Goal: Information Seeking & Learning: Learn about a topic

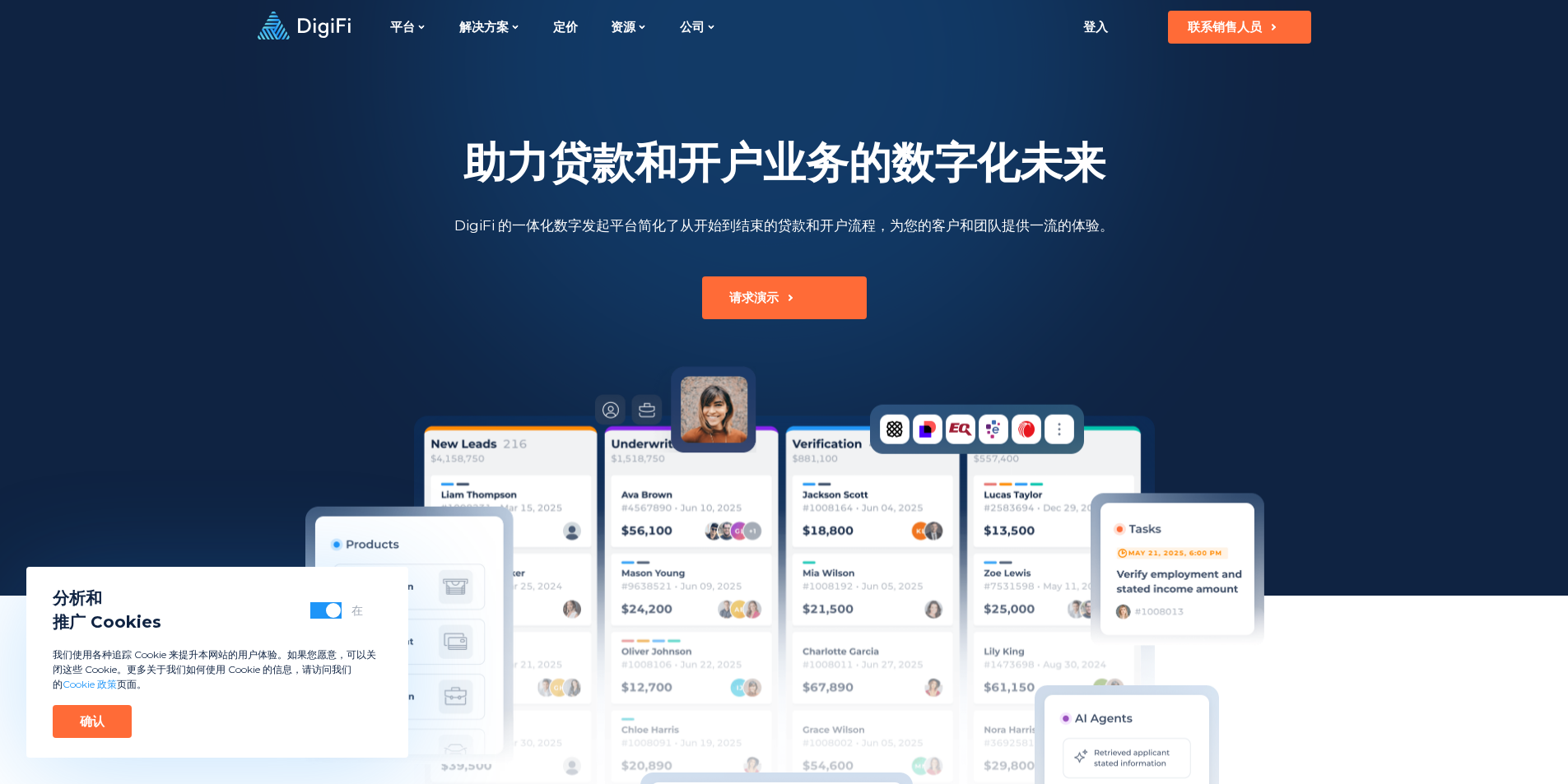
drag, startPoint x: 0, startPoint y: 0, endPoint x: 1164, endPoint y: 156, distance: 1174.4
click at [1164, 156] on div "助力贷款和开户业务的数字化未来 DigiFi 的一体化数字发起平台简化了从开始到结束的贷款和开户流程，为您的客户和团队提供一流的体验。" at bounding box center [784, 187] width 856 height 99
click at [559, 26] on font "定价" at bounding box center [565, 27] width 25 height 16
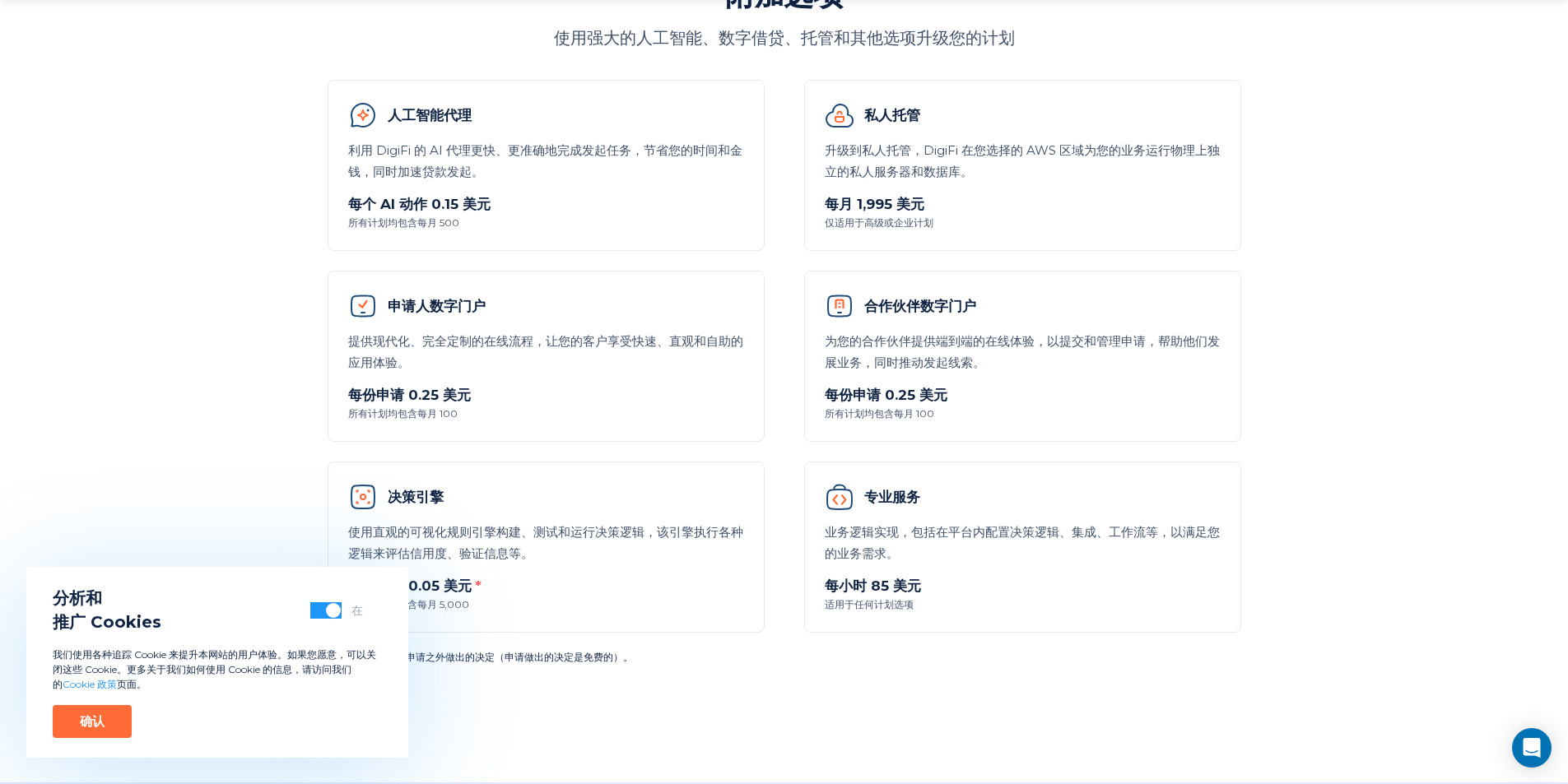
scroll to position [1233, 0]
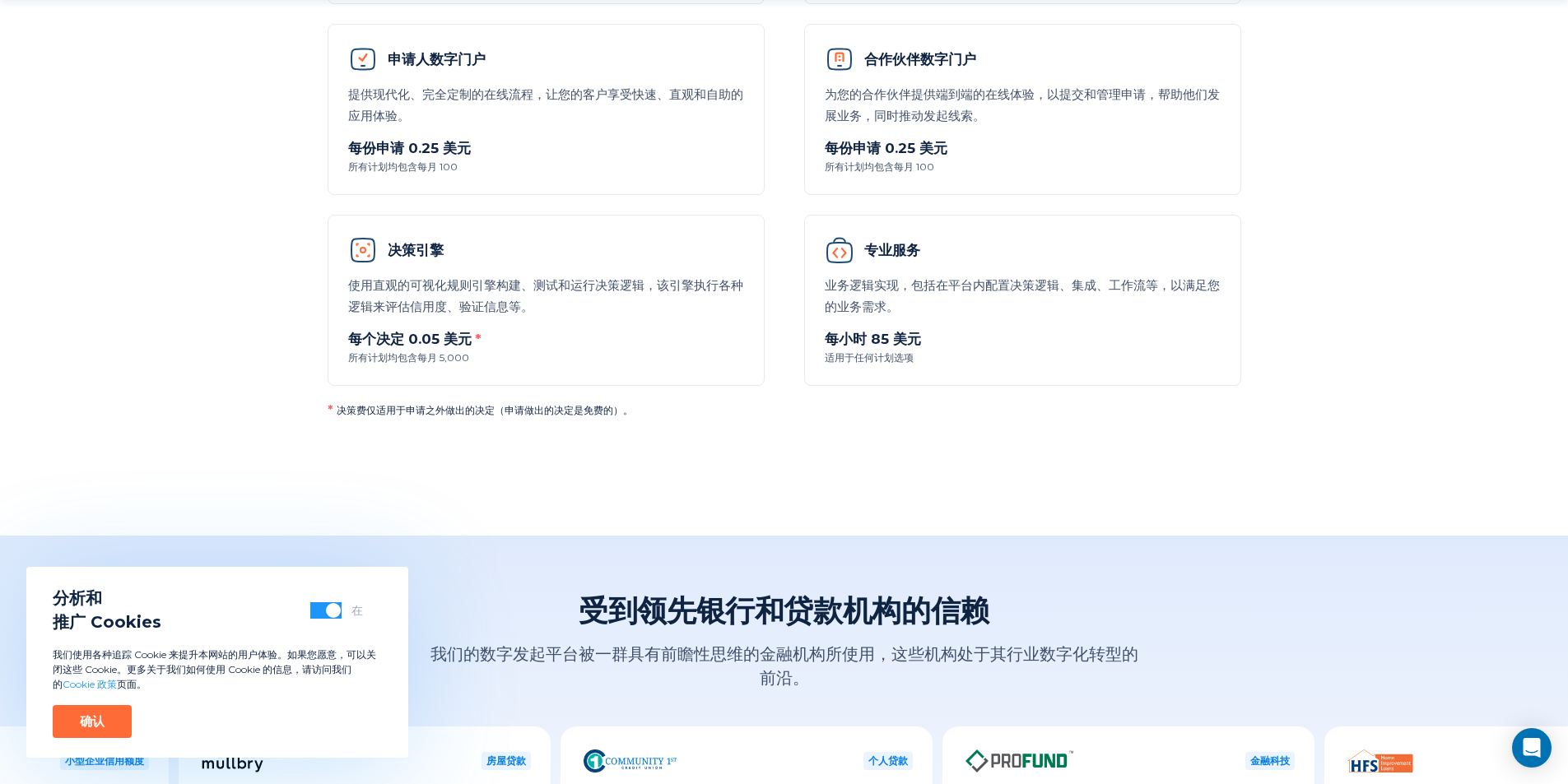
drag, startPoint x: 102, startPoint y: 718, endPoint x: 216, endPoint y: 675, distance: 121.8
click at [102, 718] on font "确认" at bounding box center [92, 721] width 25 height 16
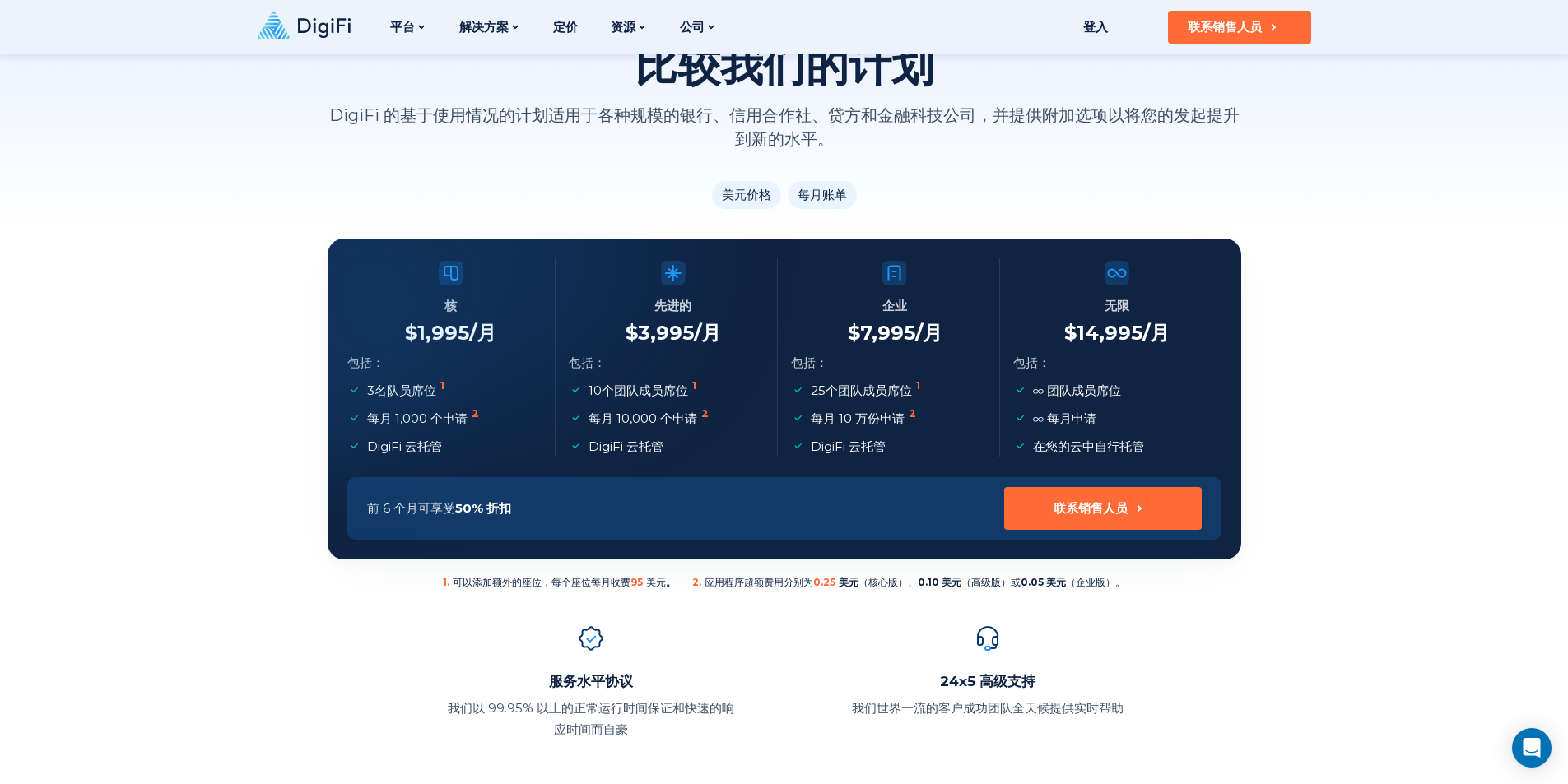
scroll to position [0, 0]
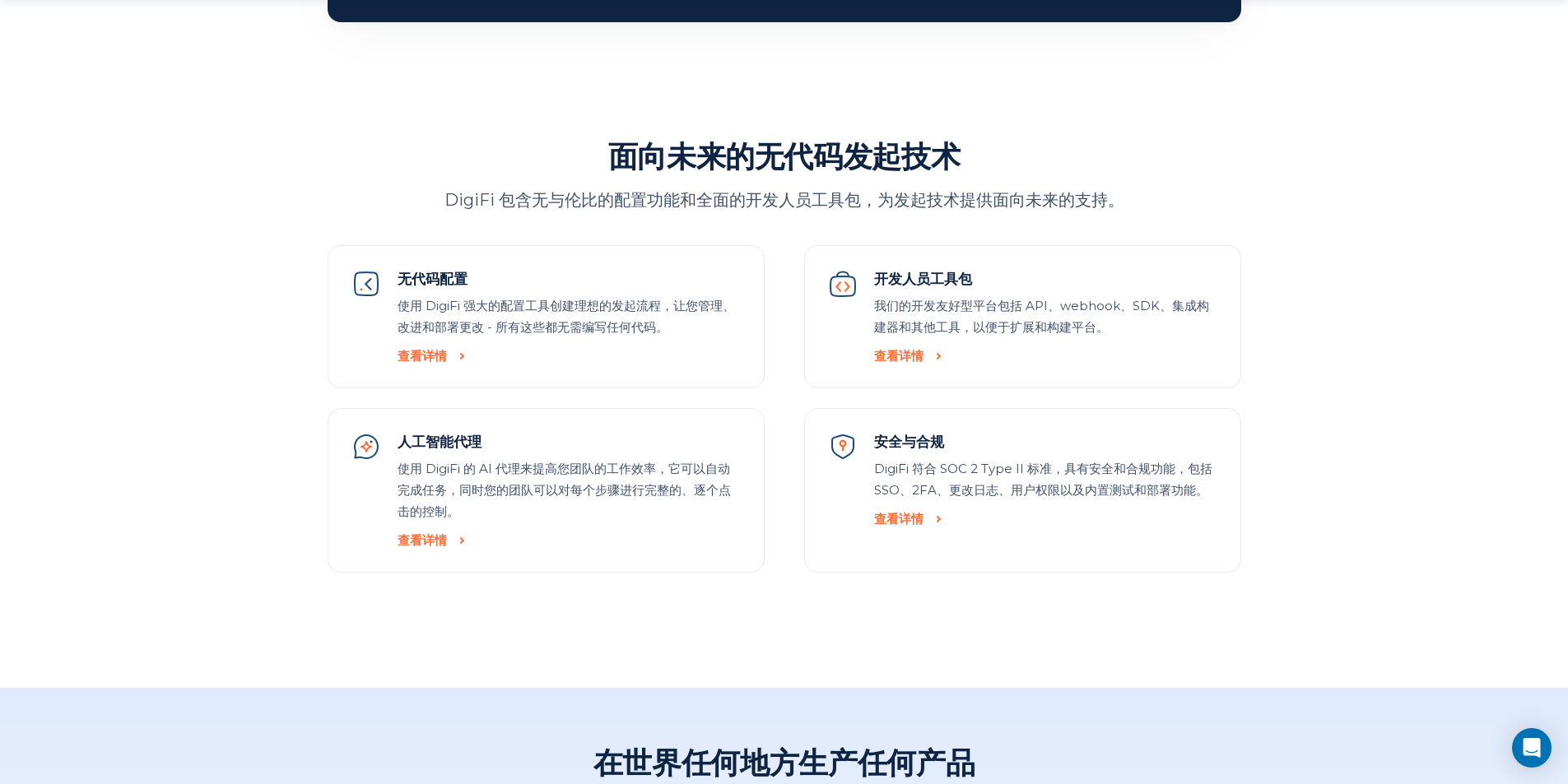
scroll to position [1810, 0]
